Goal: Task Accomplishment & Management: Use online tool/utility

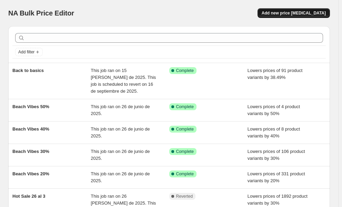
click at [299, 11] on span "Add new price change job" at bounding box center [294, 13] width 64 height 6
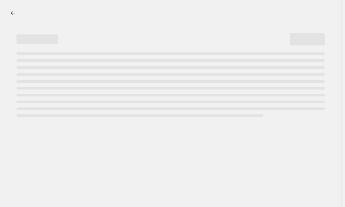
select select "percentage"
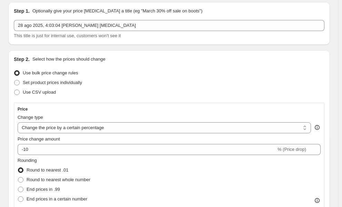
scroll to position [34, 0]
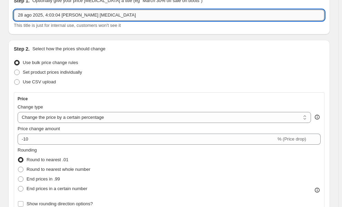
click at [40, 15] on input "28 ago 2025, 4:03:04 p.m. Price change job" at bounding box center [169, 15] width 311 height 11
type input "MURMUR"
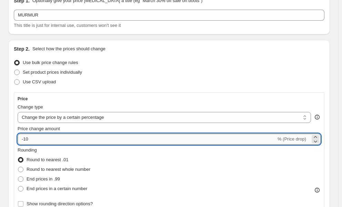
click at [28, 141] on input "-10" at bounding box center [147, 139] width 259 height 11
type input "-40"
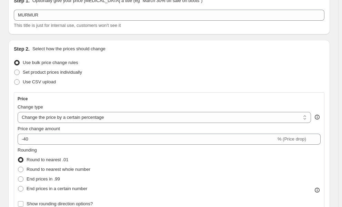
click at [15, 102] on div "Price Change type Change the price to a certain amount Change the price by a ce…" at bounding box center [169, 152] width 311 height 120
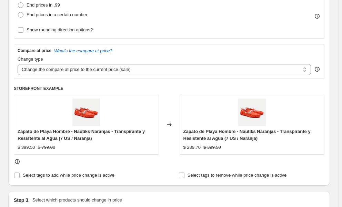
scroll to position [276, 0]
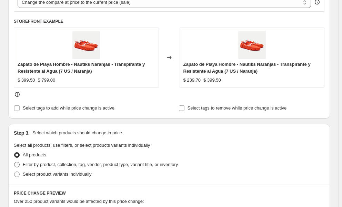
click at [19, 162] on span at bounding box center [17, 165] width 6 height 6
click at [14, 162] on input "Filter by product, collection, tag, vendor, product type, variant title, or inv…" at bounding box center [14, 162] width 0 height 0
radio input "true"
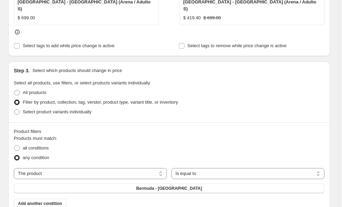
scroll to position [345, 0]
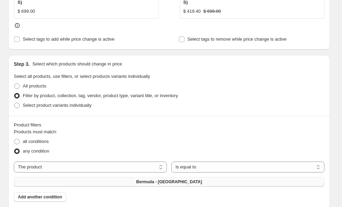
click at [120, 177] on button "Bermuda - Bermuda de Lino Arena" at bounding box center [169, 182] width 311 height 10
click at [82, 162] on select "The product The product's collection The product's tag The product's vendor The…" at bounding box center [90, 167] width 153 height 11
select select "collection"
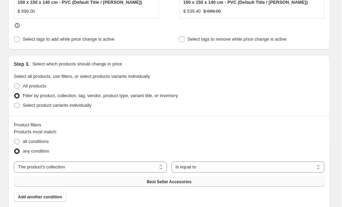
click at [123, 177] on button "Best Seller Accesorios" at bounding box center [169, 182] width 311 height 10
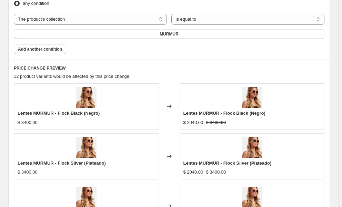
scroll to position [574, 0]
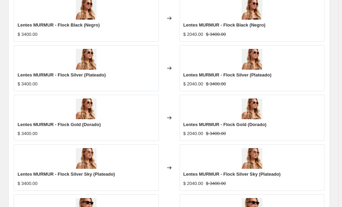
radio input "true"
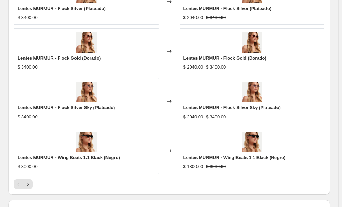
scroll to position [677, 0]
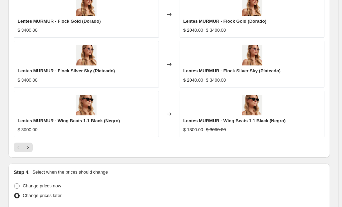
type input "9/1/2025"
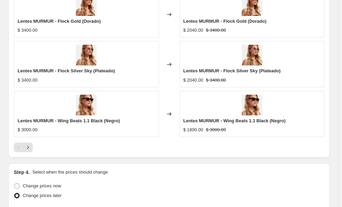
type input "00:03"
type input "8/31/2025"
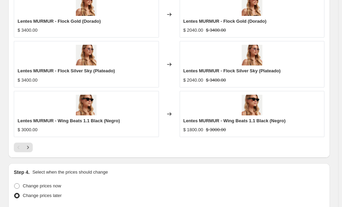
type input "23:59"
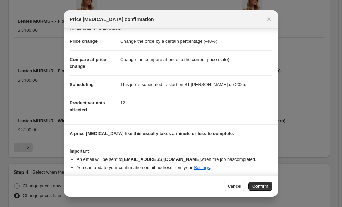
scroll to position [11, 0]
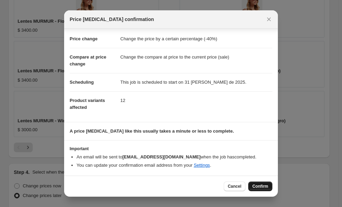
click at [267, 187] on span "Confirm" at bounding box center [260, 187] width 16 height 6
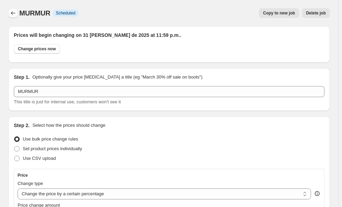
click at [12, 14] on icon "Price change jobs" at bounding box center [13, 12] width 4 height 3
